Goal: Find specific page/section: Find specific page/section

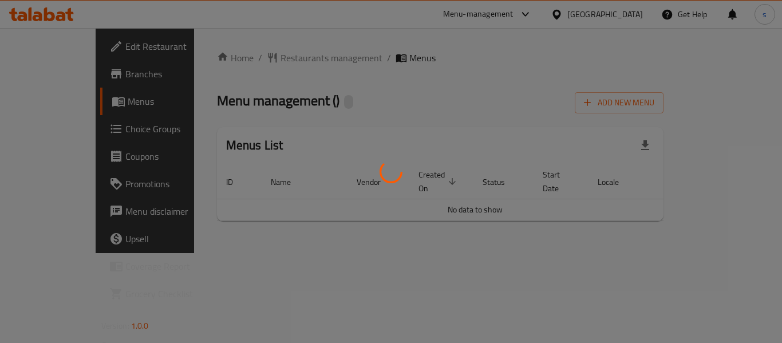
click at [251, 59] on div at bounding box center [391, 171] width 782 height 343
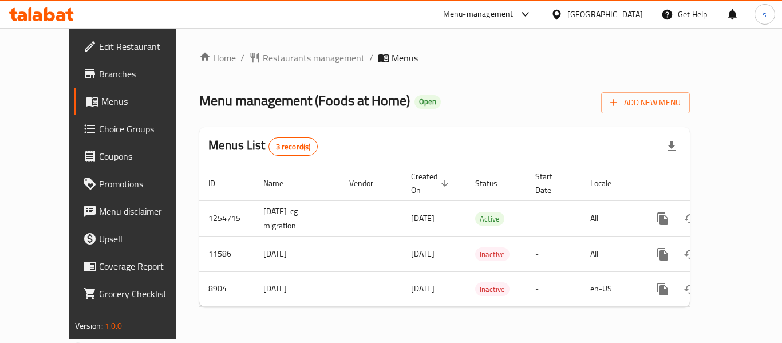
click at [251, 59] on div at bounding box center [391, 171] width 782 height 343
click at [263, 55] on span "Restaurants management" at bounding box center [314, 58] width 102 height 14
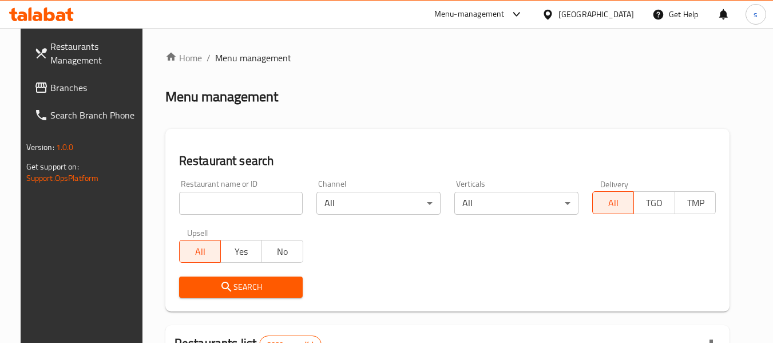
click at [228, 208] on input "search" at bounding box center [241, 203] width 124 height 23
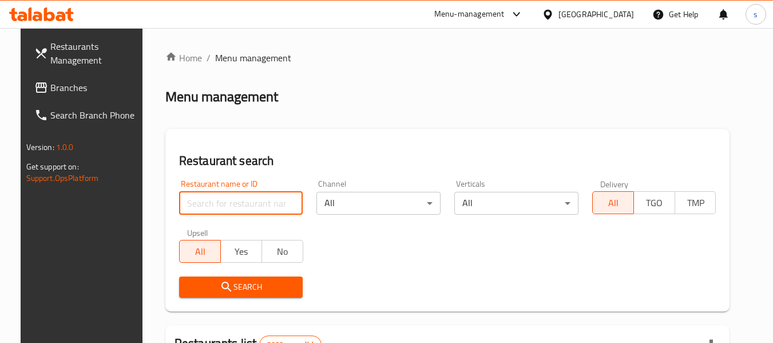
paste input "5402"
type input "5402"
click button "Search" at bounding box center [241, 286] width 124 height 21
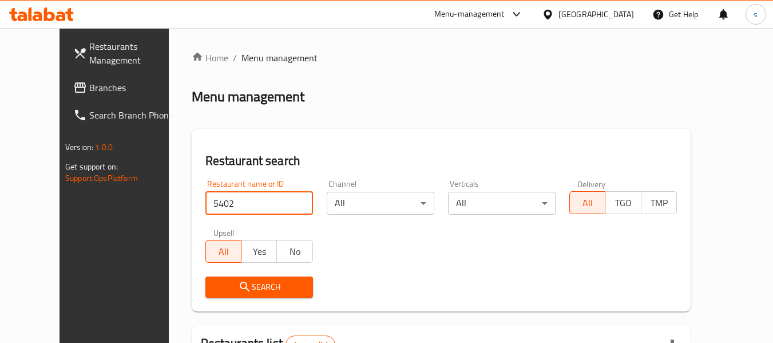
click at [89, 53] on span "Restaurants Management" at bounding box center [134, 52] width 90 height 27
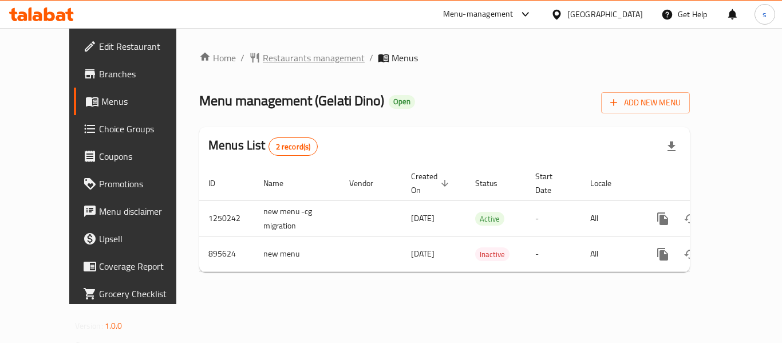
click at [273, 52] on span "Restaurants management" at bounding box center [314, 58] width 102 height 14
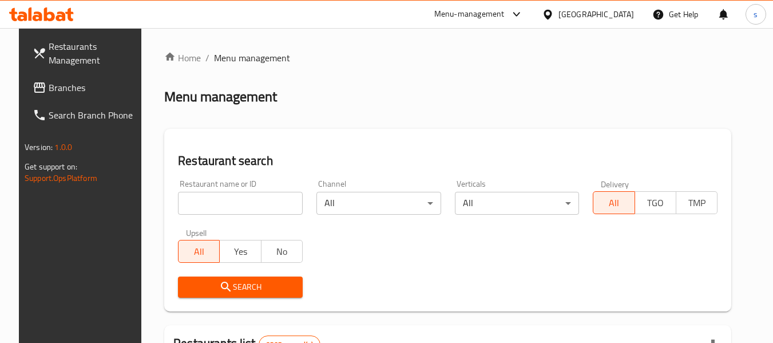
click at [226, 204] on input "search" at bounding box center [240, 203] width 125 height 23
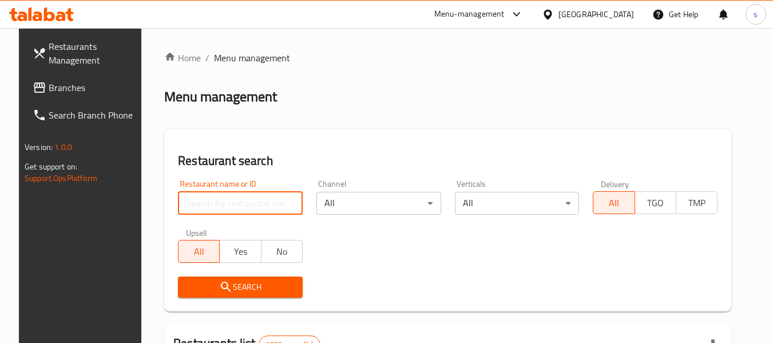
paste input "658094"
type input "658094"
click button "Search" at bounding box center [240, 286] width 125 height 21
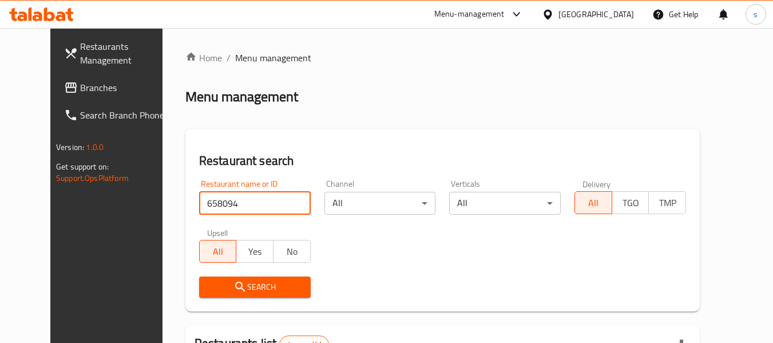
scroll to position [158, 0]
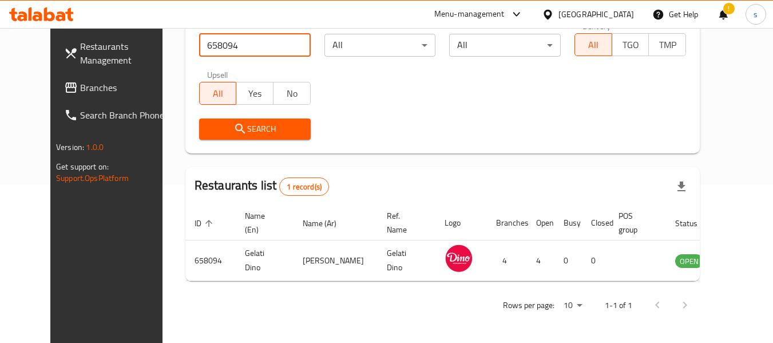
click at [554, 15] on icon at bounding box center [548, 15] width 12 height 12
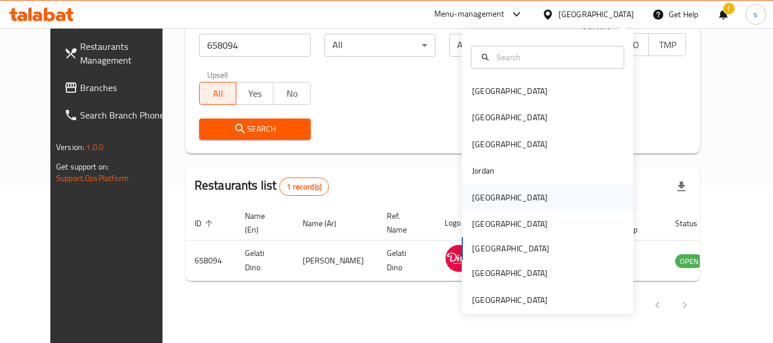
click at [474, 197] on div "[GEOGRAPHIC_DATA]" at bounding box center [510, 197] width 76 height 13
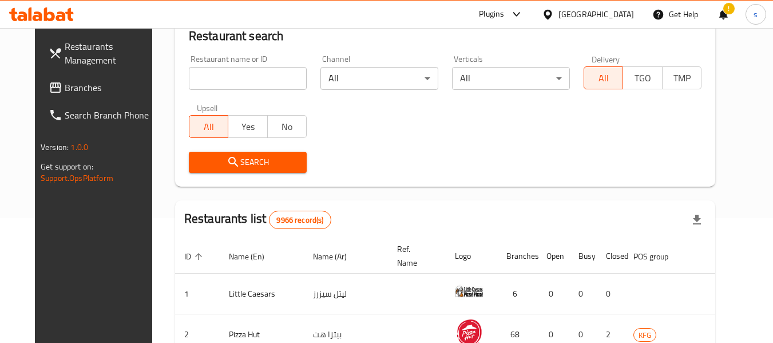
scroll to position [158, 0]
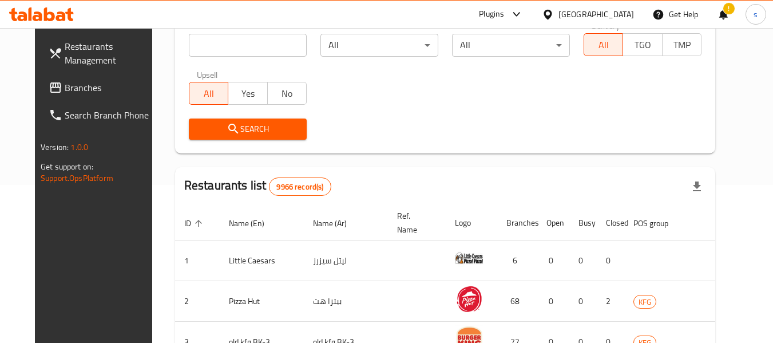
click at [65, 88] on span "Branches" at bounding box center [110, 88] width 90 height 14
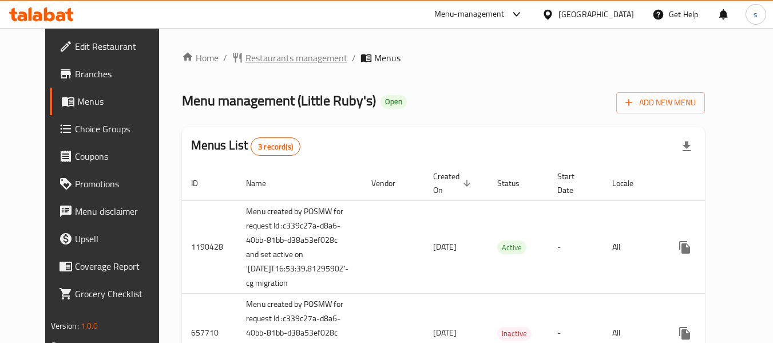
click at [292, 58] on span "Restaurants management" at bounding box center [297, 58] width 102 height 14
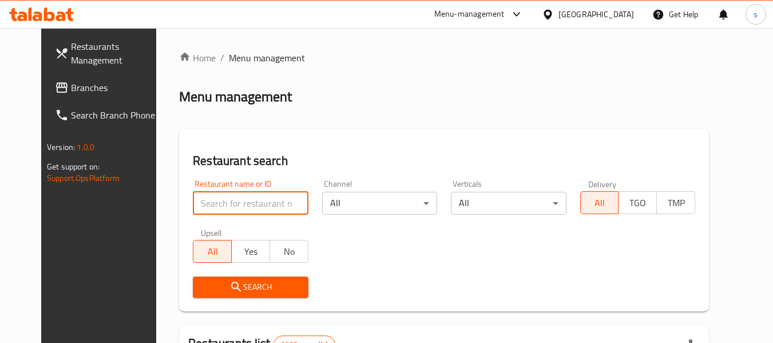
click at [211, 208] on input "search" at bounding box center [250, 203] width 115 height 23
paste input "24971"
type input "24971"
click button "Search" at bounding box center [250, 286] width 115 height 21
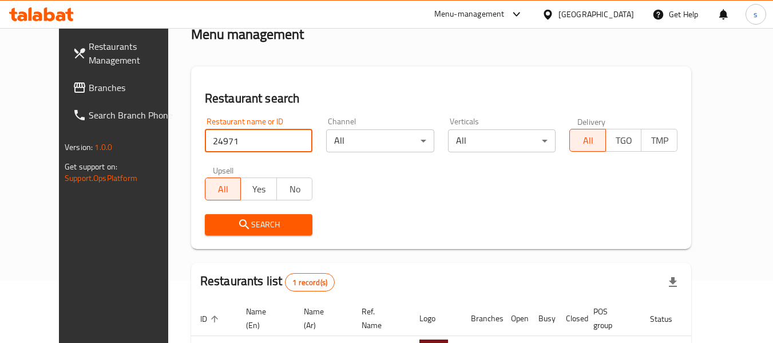
scroll to position [158, 0]
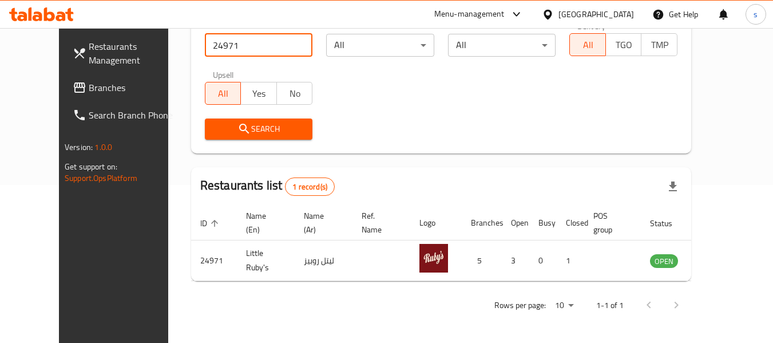
click at [390, 164] on div "Home / Menu management Menu management Restaurant search Restaurant name or ID …" at bounding box center [441, 106] width 500 height 427
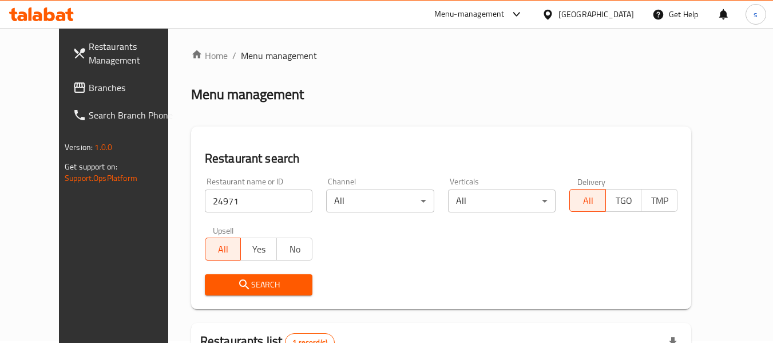
scroll to position [0, 0]
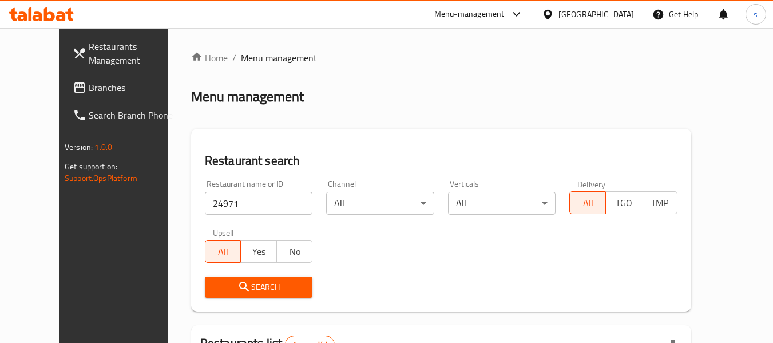
click at [533, 7] on div "Menu-management" at bounding box center [479, 14] width 108 height 27
click at [505, 11] on div "Menu-management" at bounding box center [469, 14] width 70 height 14
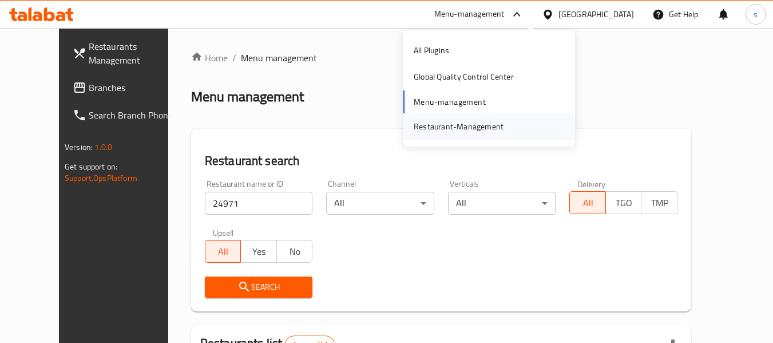
click at [461, 122] on div "Restaurant-Management" at bounding box center [459, 126] width 90 height 13
